Goal: Task Accomplishment & Management: Use online tool/utility

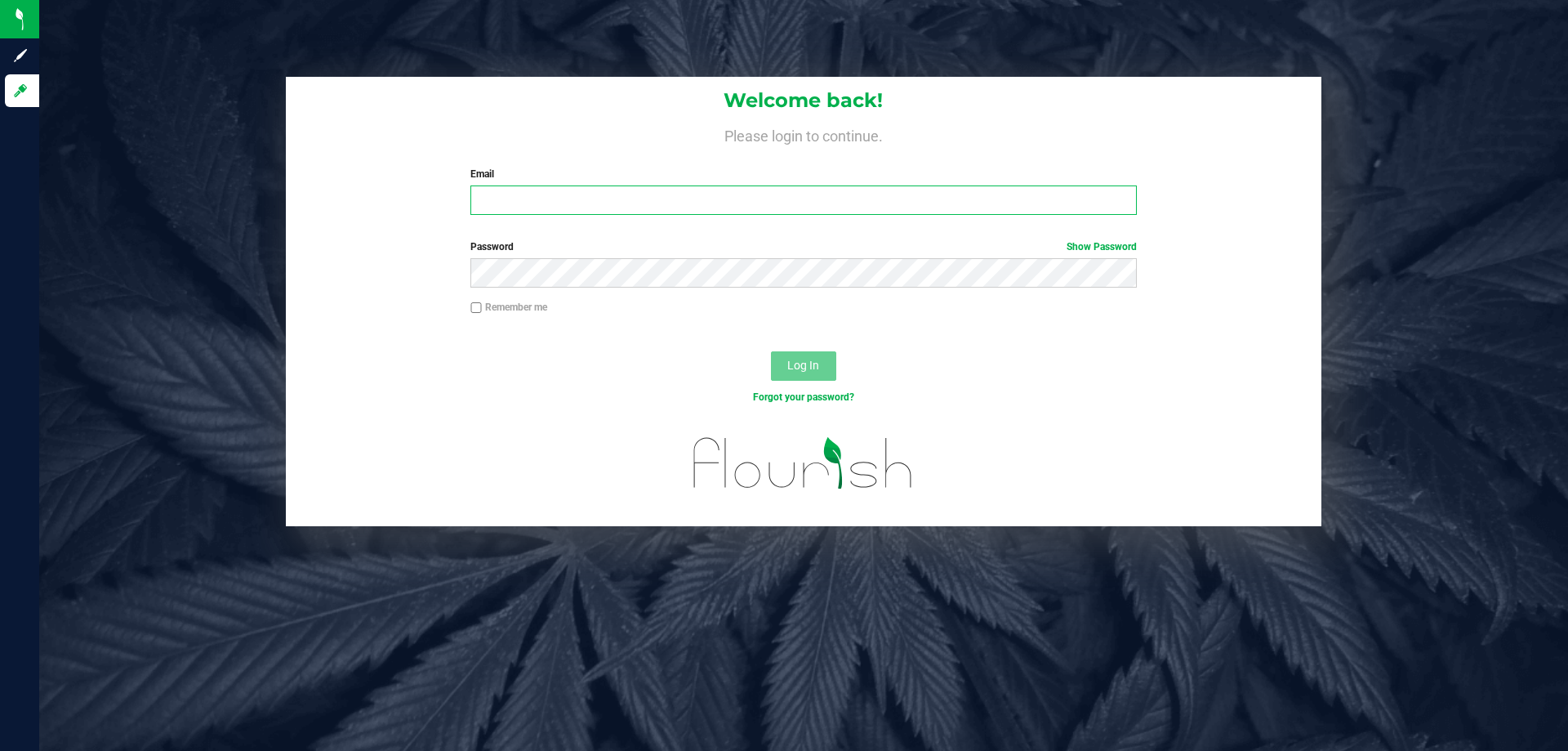
click at [577, 203] on input "Email" at bounding box center [804, 200] width 666 height 30
click at [771, 352] on button "Log In" at bounding box center [804, 366] width 66 height 30
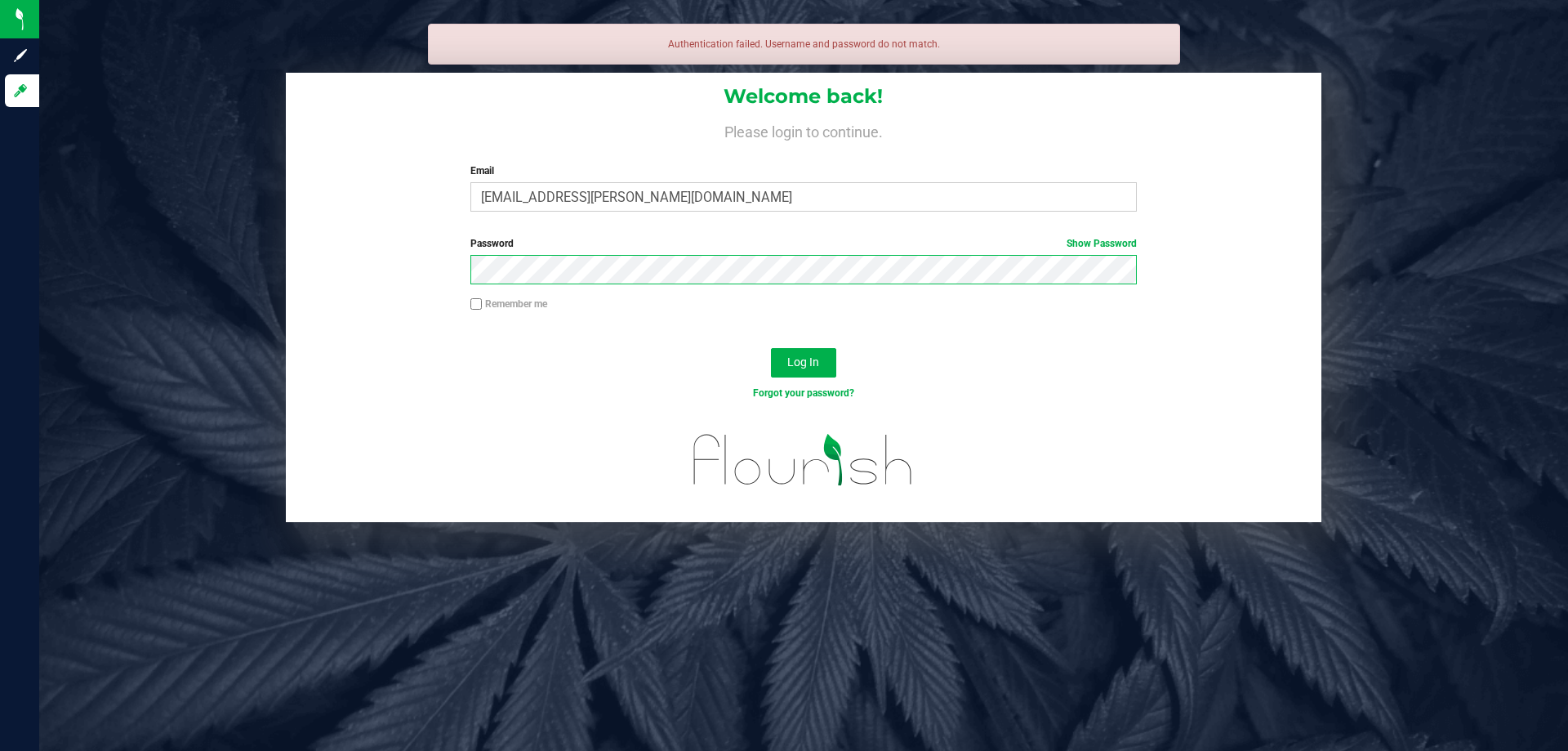
click at [771, 348] on button "Log In" at bounding box center [804, 363] width 66 height 30
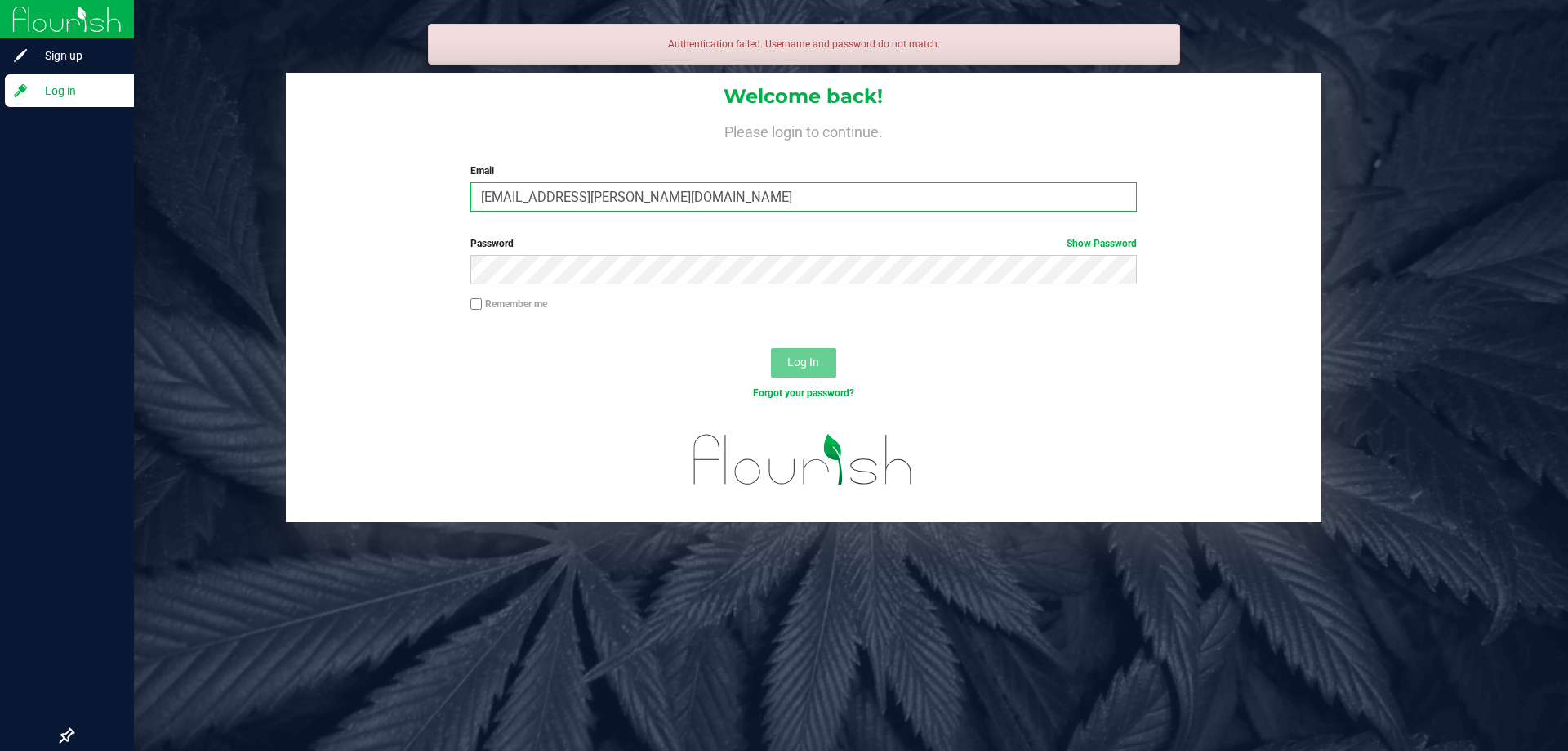
drag, startPoint x: 745, startPoint y: 200, endPoint x: 0, endPoint y: 149, distance: 746.7
click at [0, 149] on div "Sign up Log in Authentication failed. Username and password do not match. Welco…" at bounding box center [784, 376] width 1568 height 751
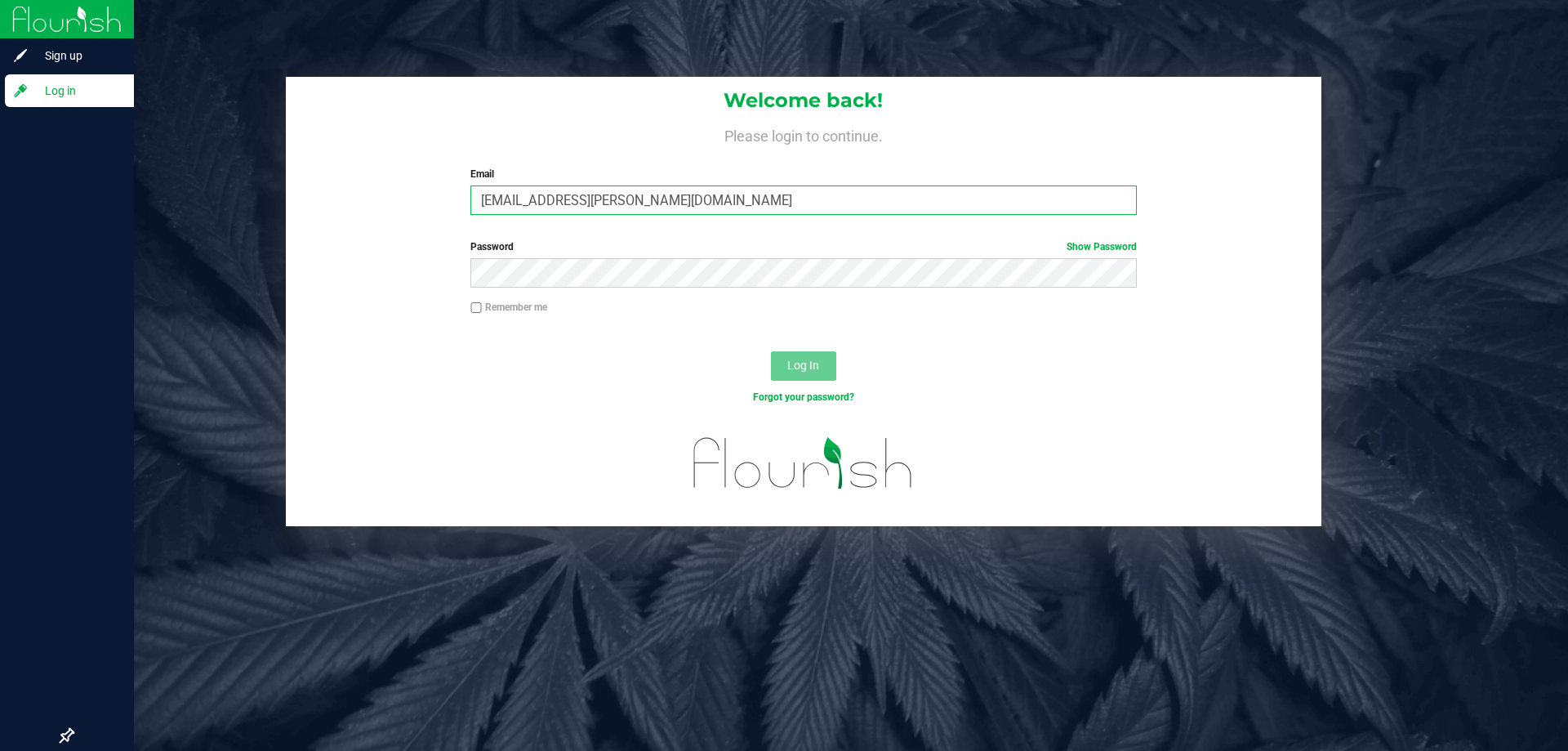
type input "[EMAIL_ADDRESS][PERSON_NAME][DOMAIN_NAME]"
click at [771, 352] on button "Log In" at bounding box center [804, 366] width 66 height 30
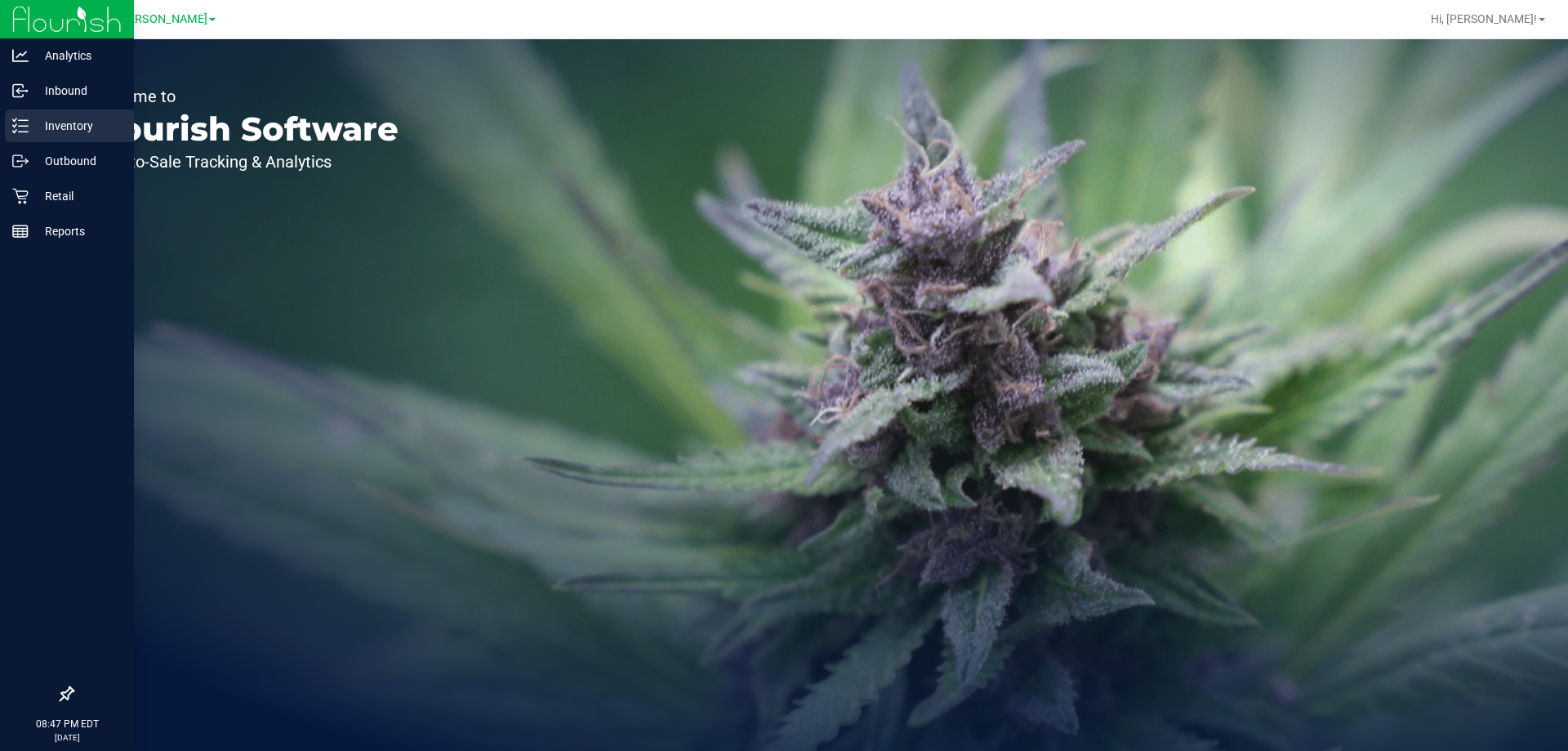
click at [62, 130] on p "Inventory" at bounding box center [77, 125] width 98 height 20
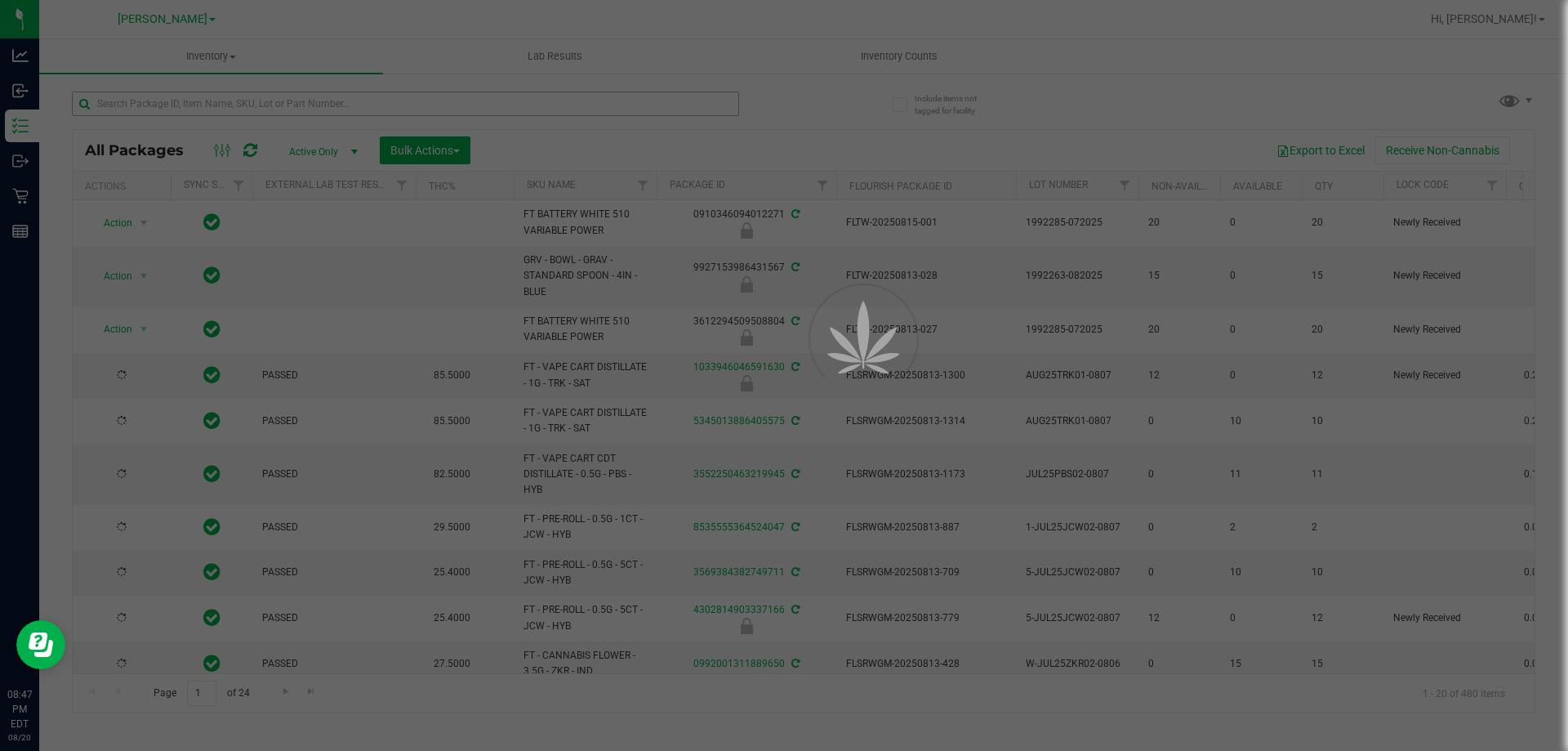
click at [602, 95] on div at bounding box center [784, 376] width 1568 height 751
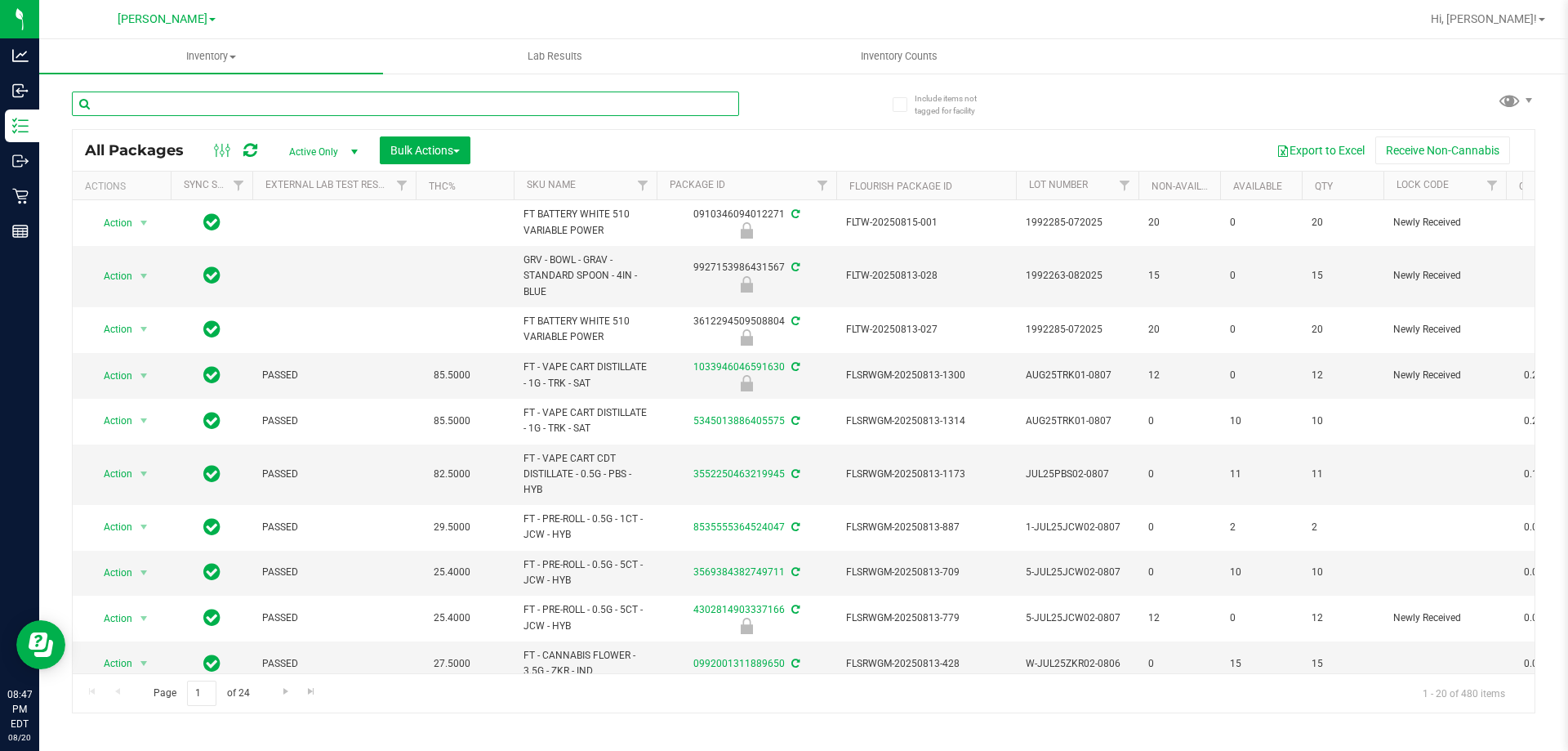
click at [596, 102] on input "text" at bounding box center [405, 103] width 667 height 25
type input "2112652551405575"
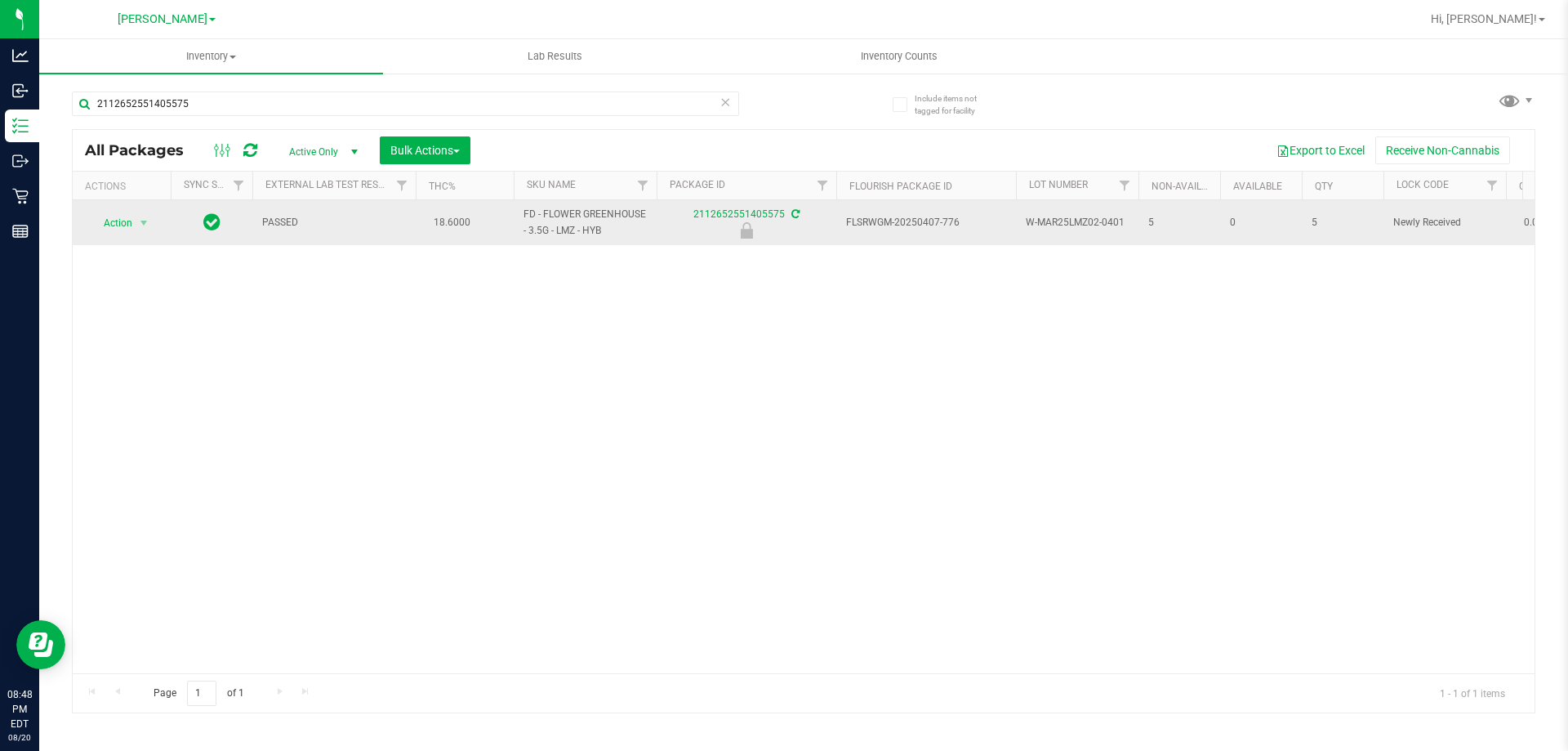
click at [109, 229] on span "Action" at bounding box center [112, 223] width 44 height 23
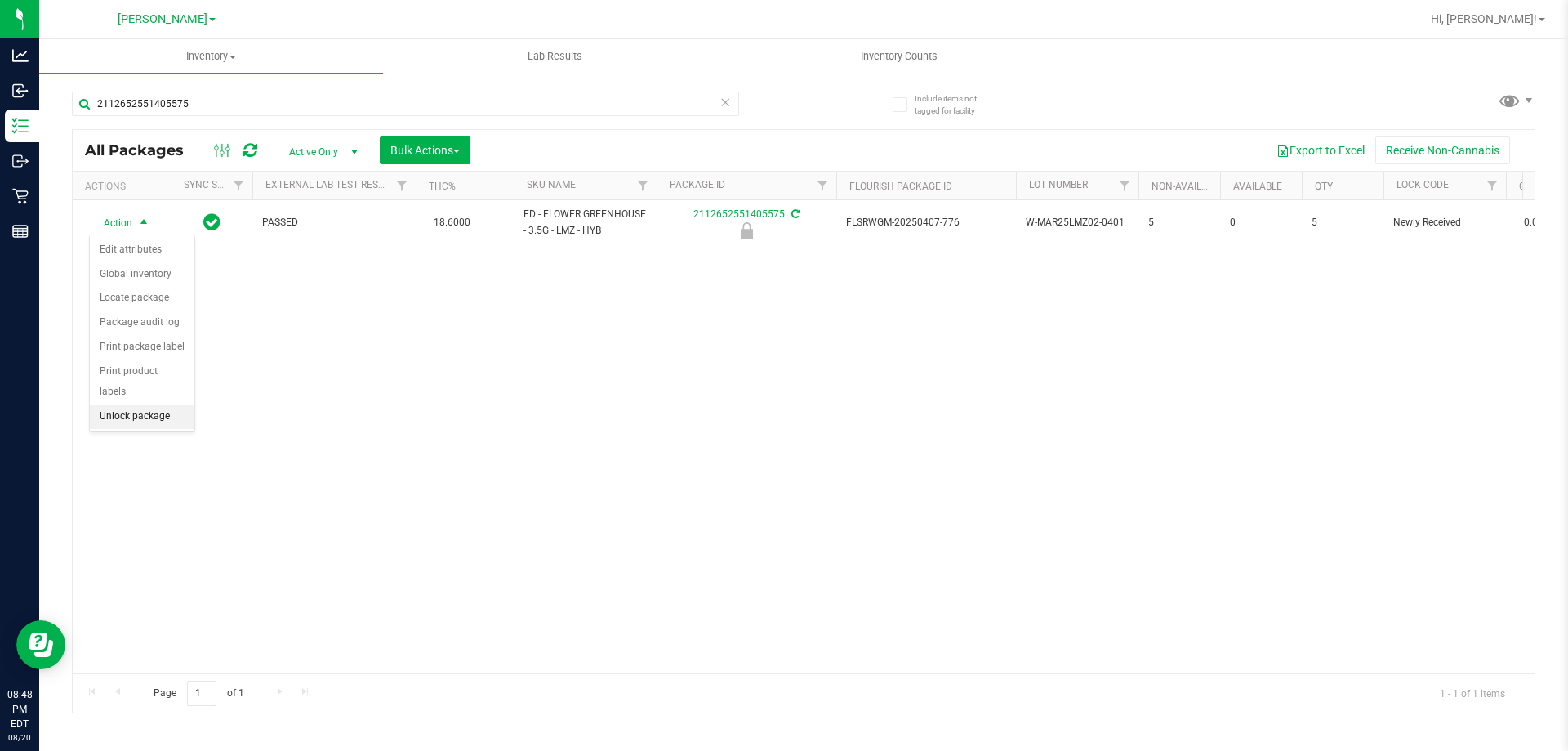
click at [155, 404] on li "Unlock package" at bounding box center [142, 416] width 105 height 25
click at [722, 103] on icon at bounding box center [724, 100] width 11 height 20
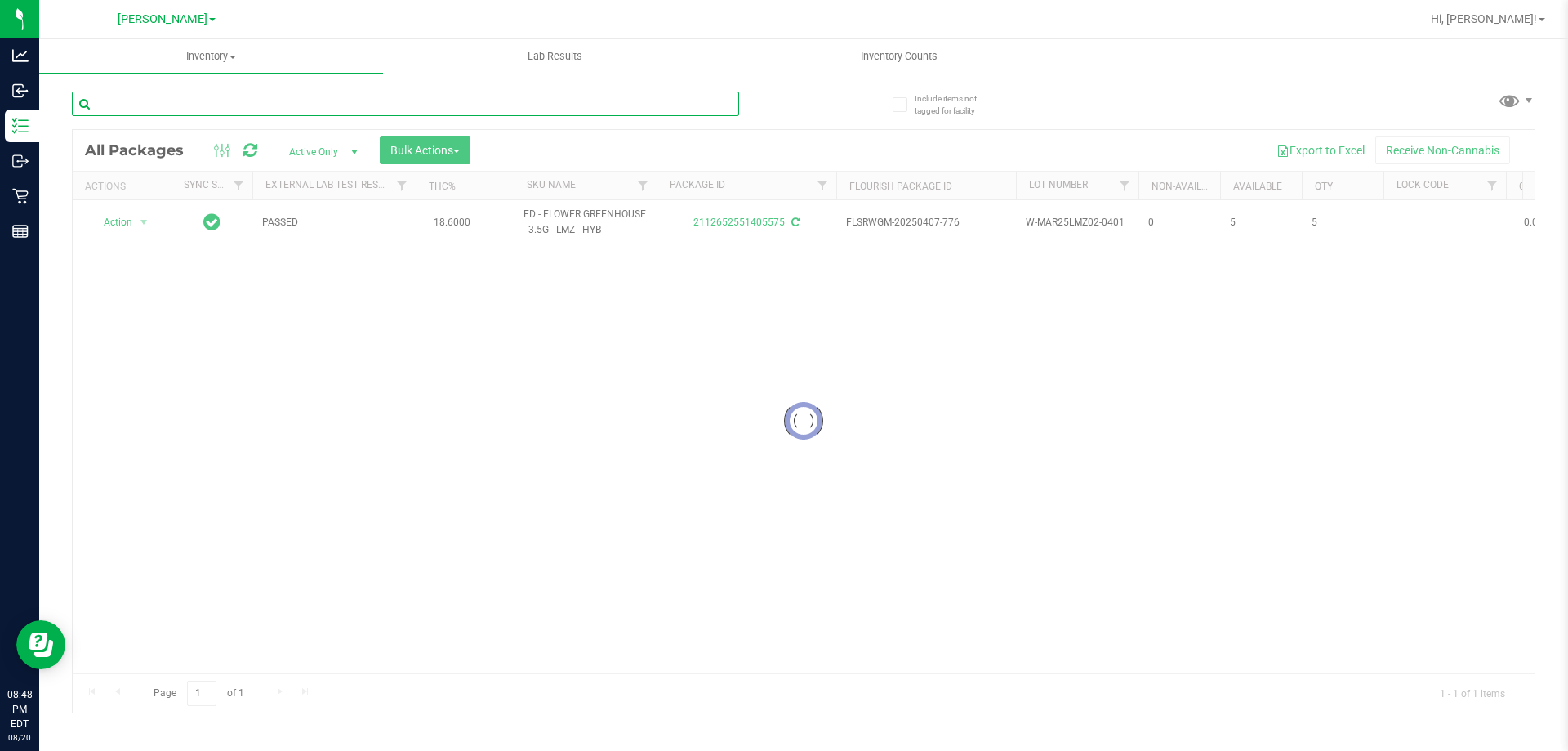
click at [591, 101] on input "text" at bounding box center [405, 103] width 667 height 25
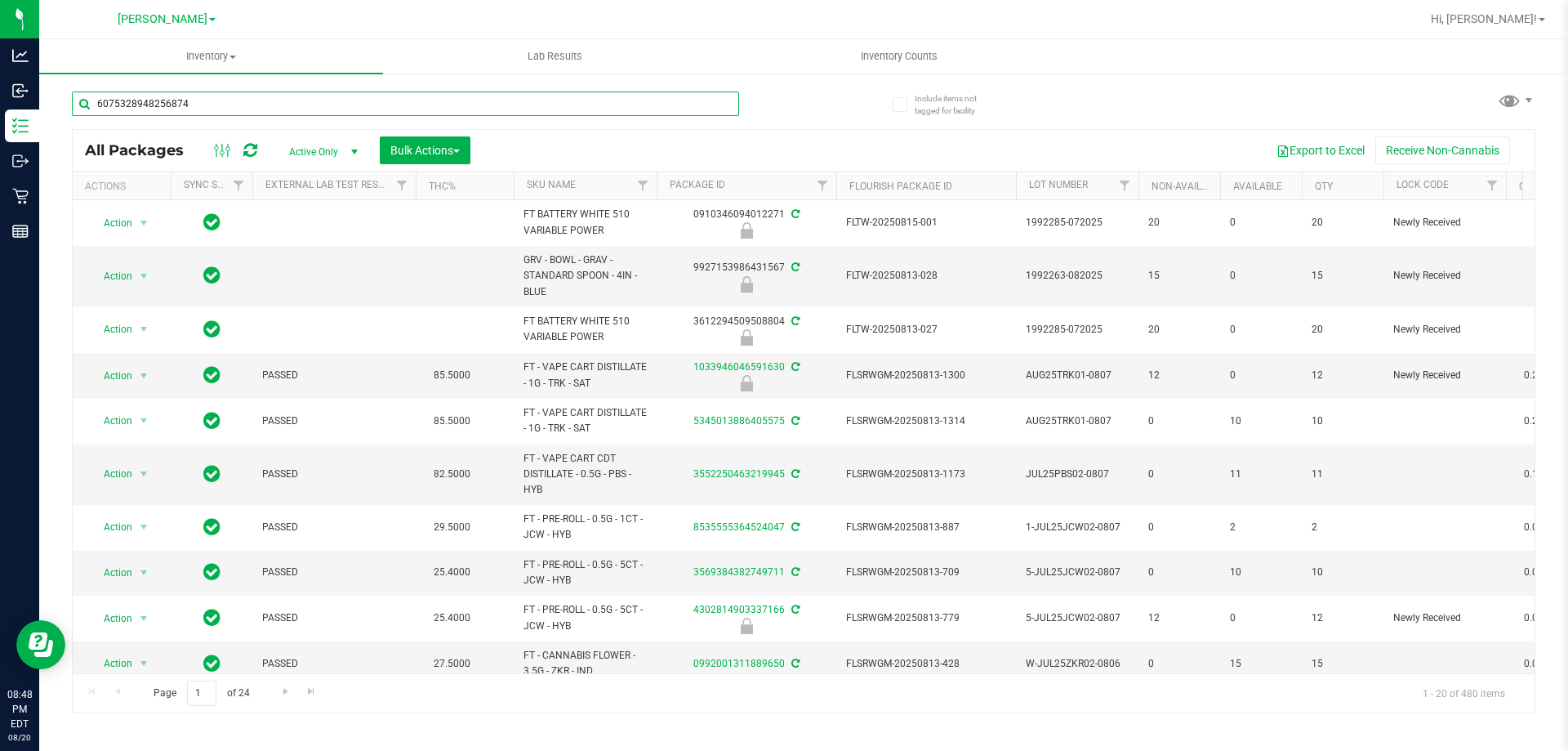
type input "6075328948256874"
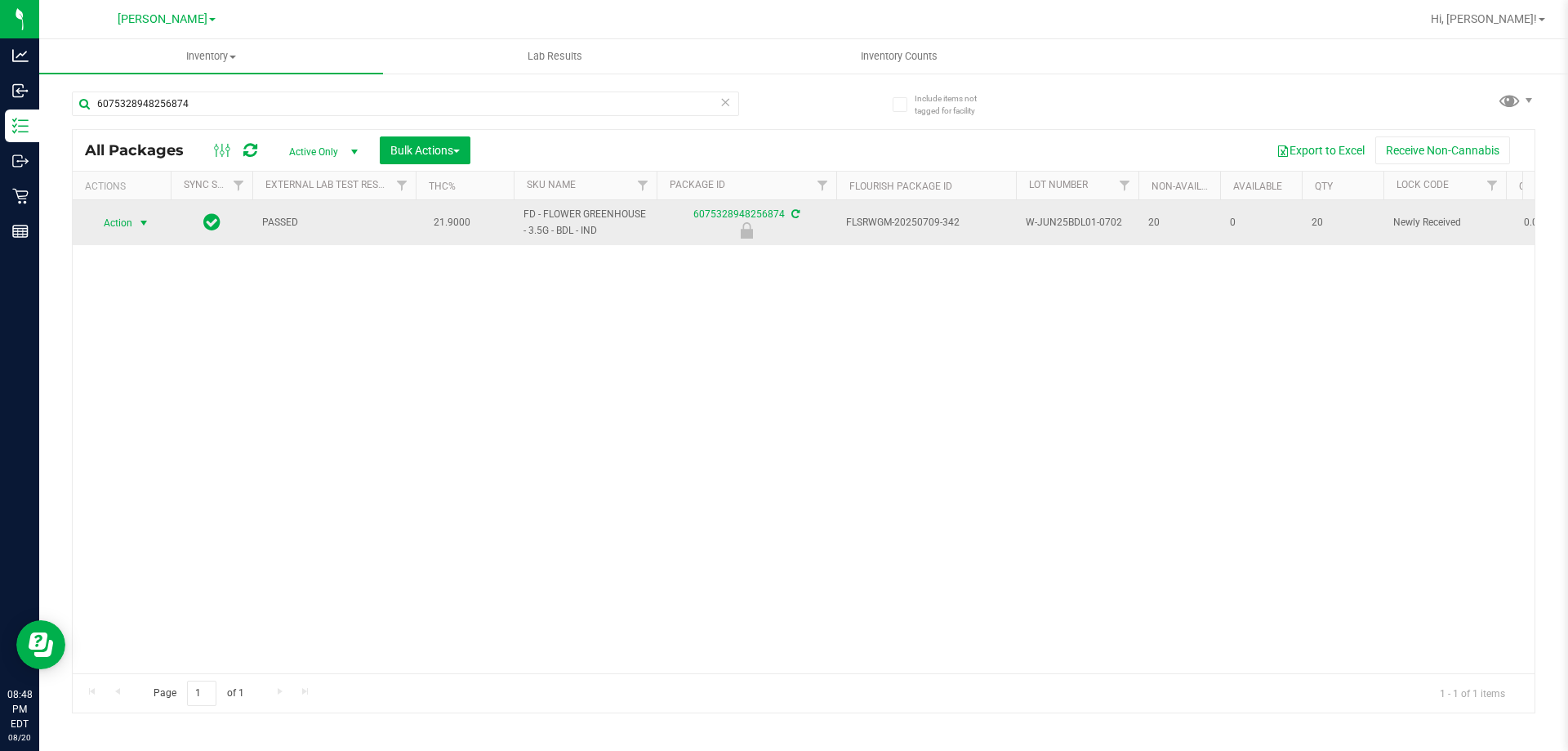
click at [139, 221] on span "select" at bounding box center [143, 222] width 13 height 13
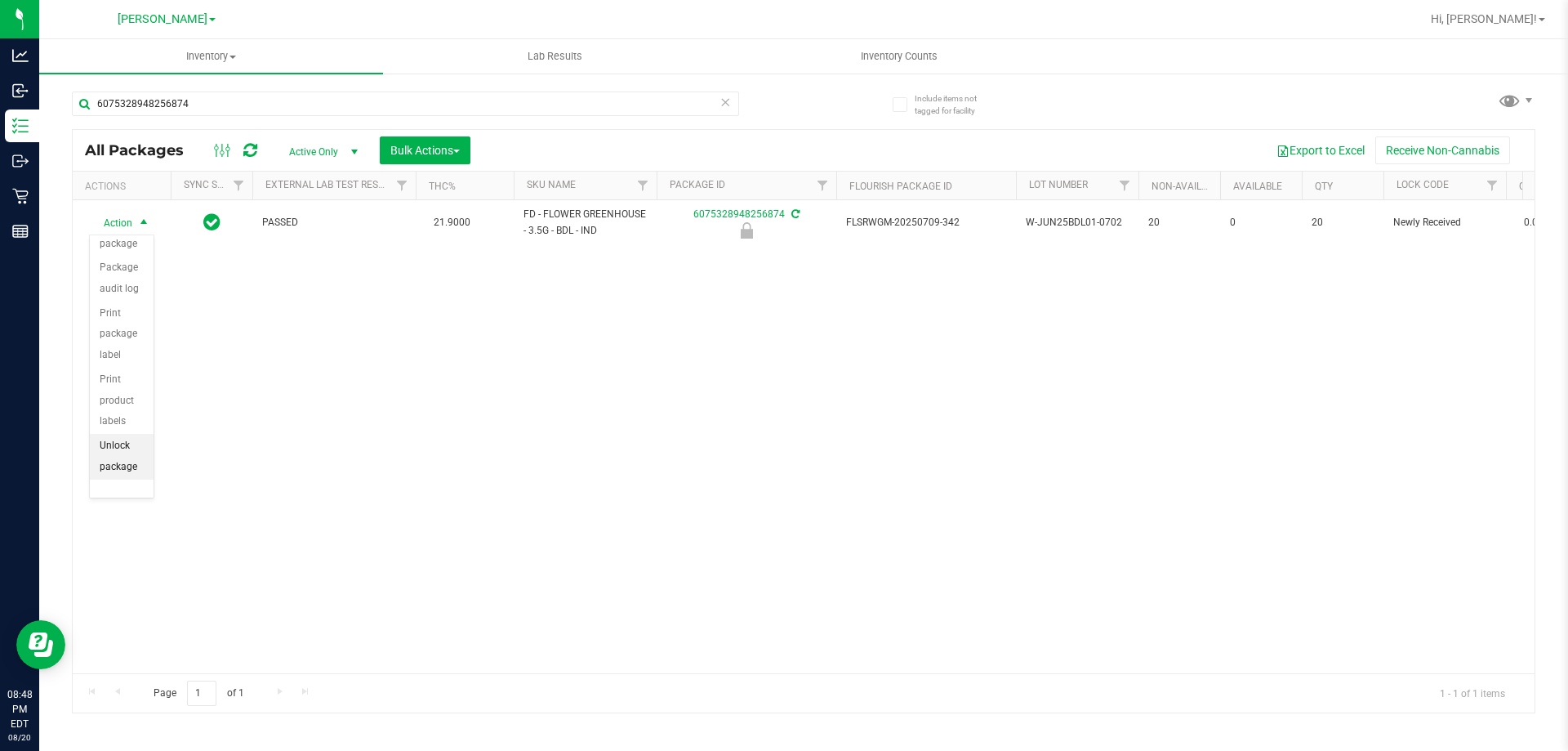
click at [116, 456] on li "Unlock package" at bounding box center [122, 456] width 64 height 45
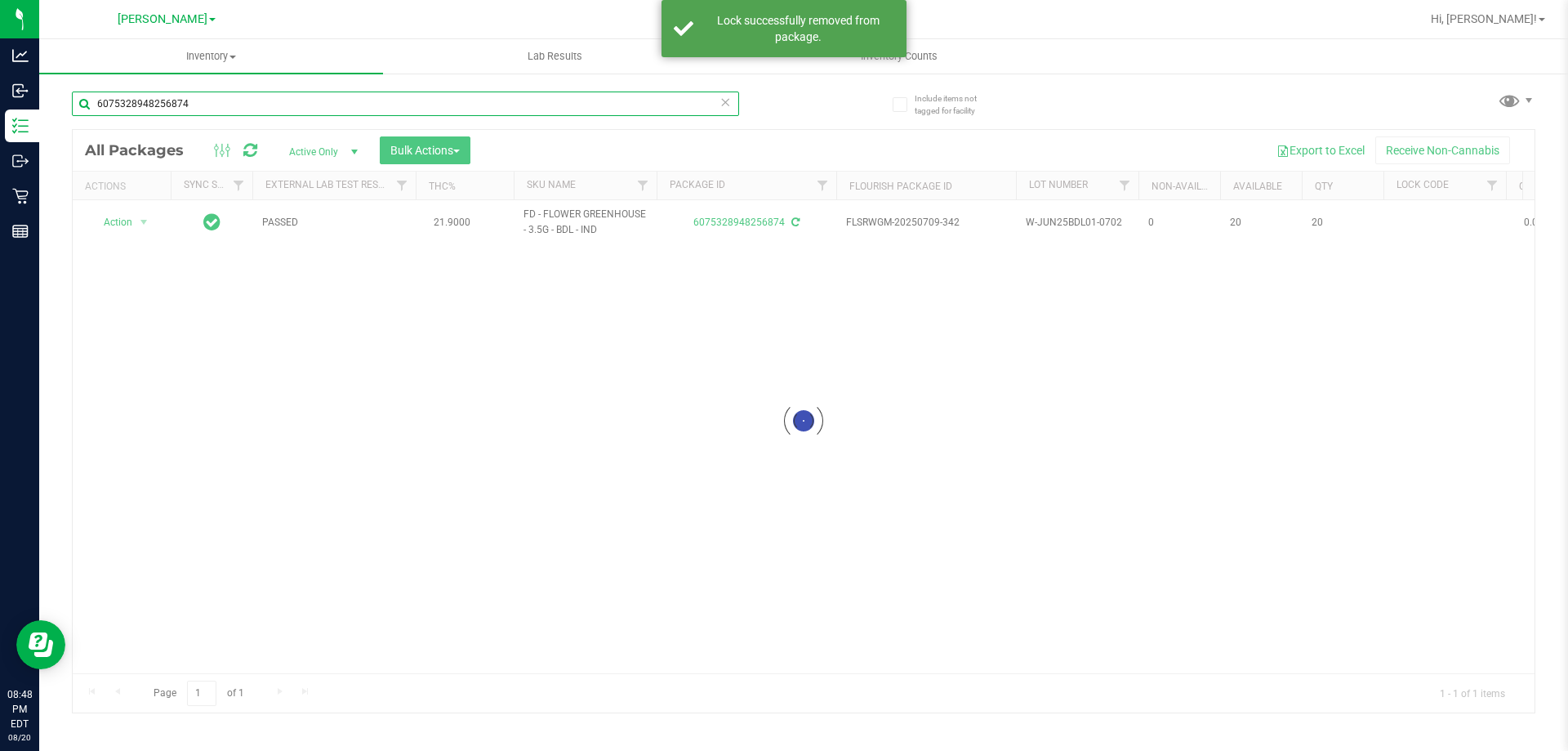
click at [711, 103] on input "6075328948256874" at bounding box center [405, 103] width 667 height 25
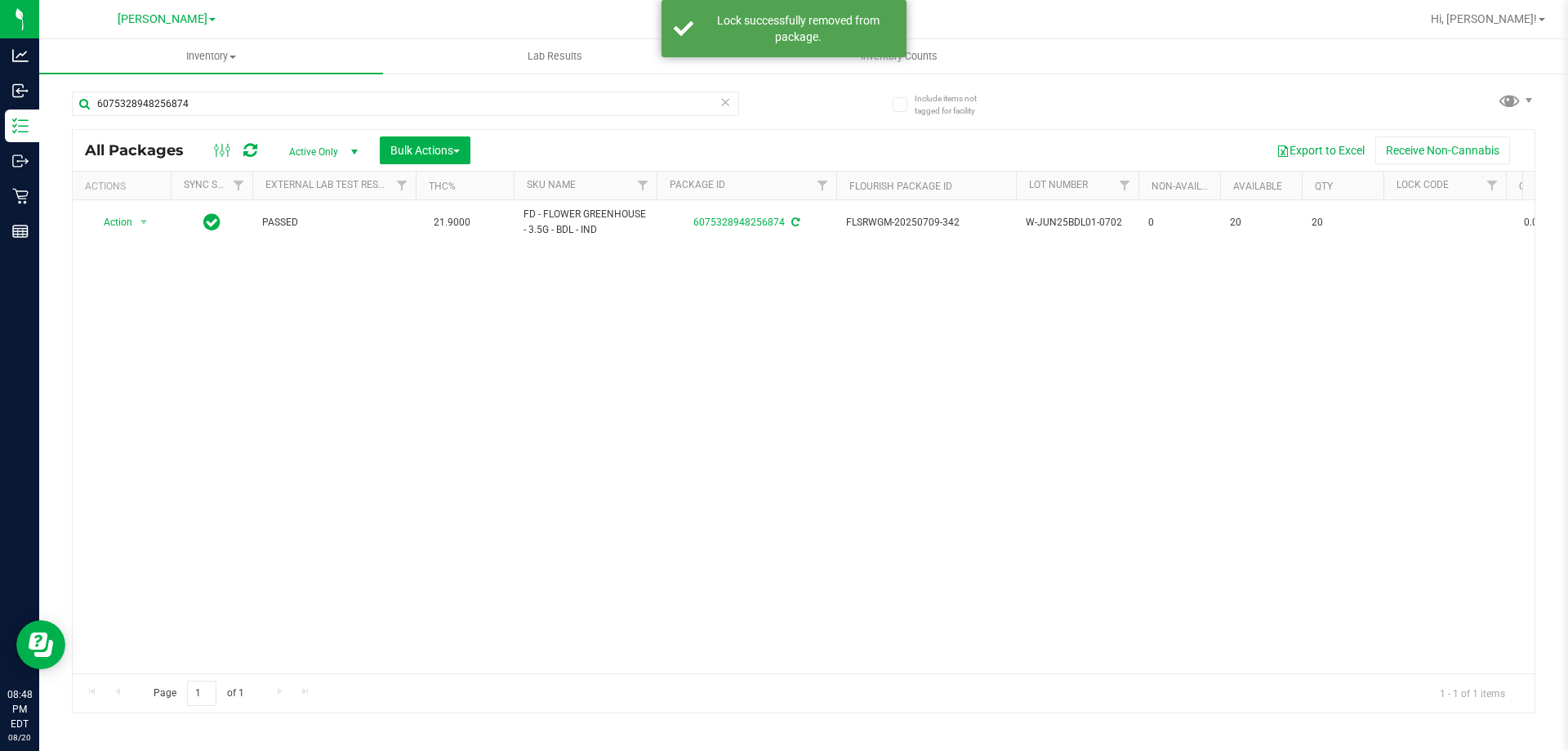
click at [724, 97] on icon at bounding box center [724, 100] width 11 height 20
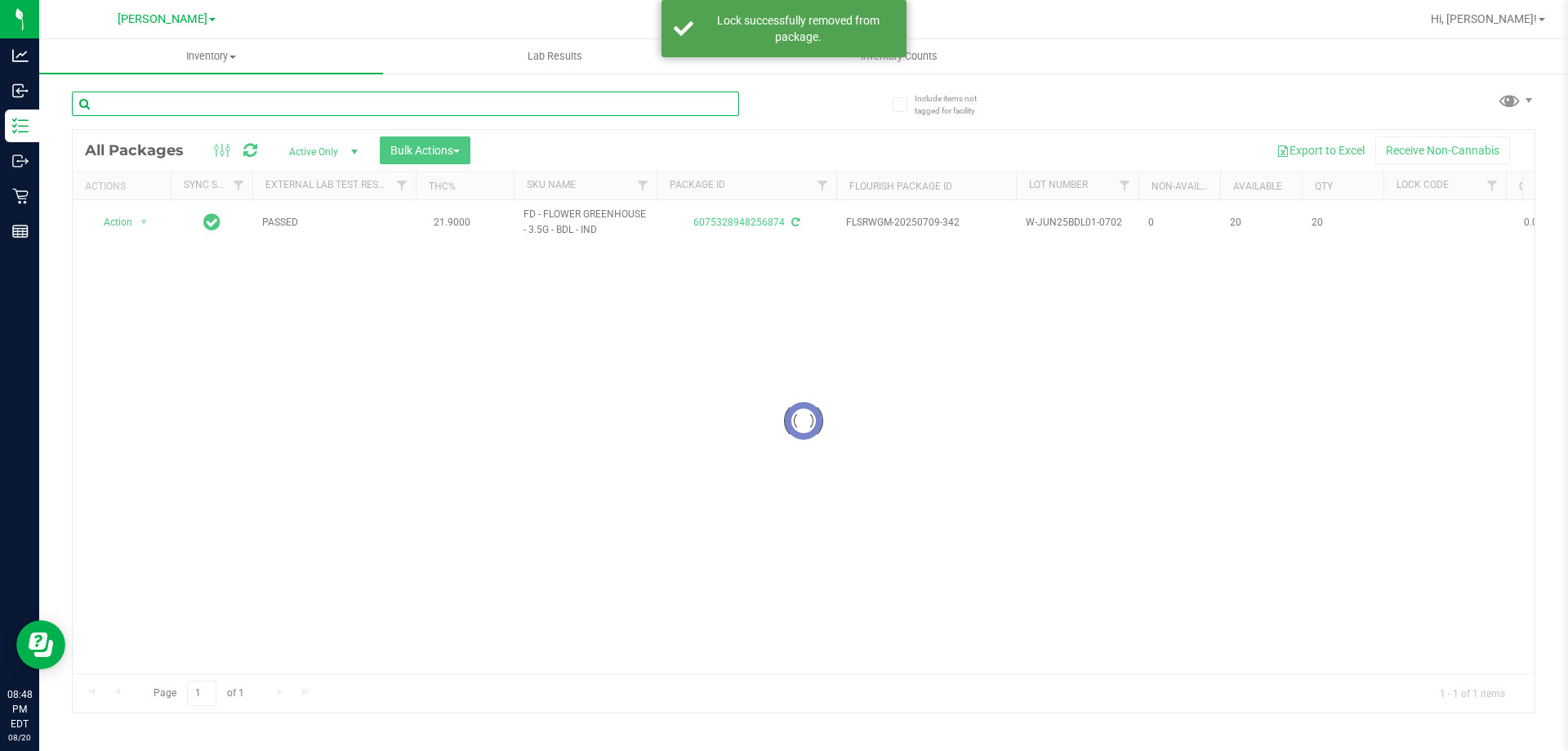
click at [619, 105] on input "text" at bounding box center [405, 103] width 667 height 25
